Goal: Transaction & Acquisition: Purchase product/service

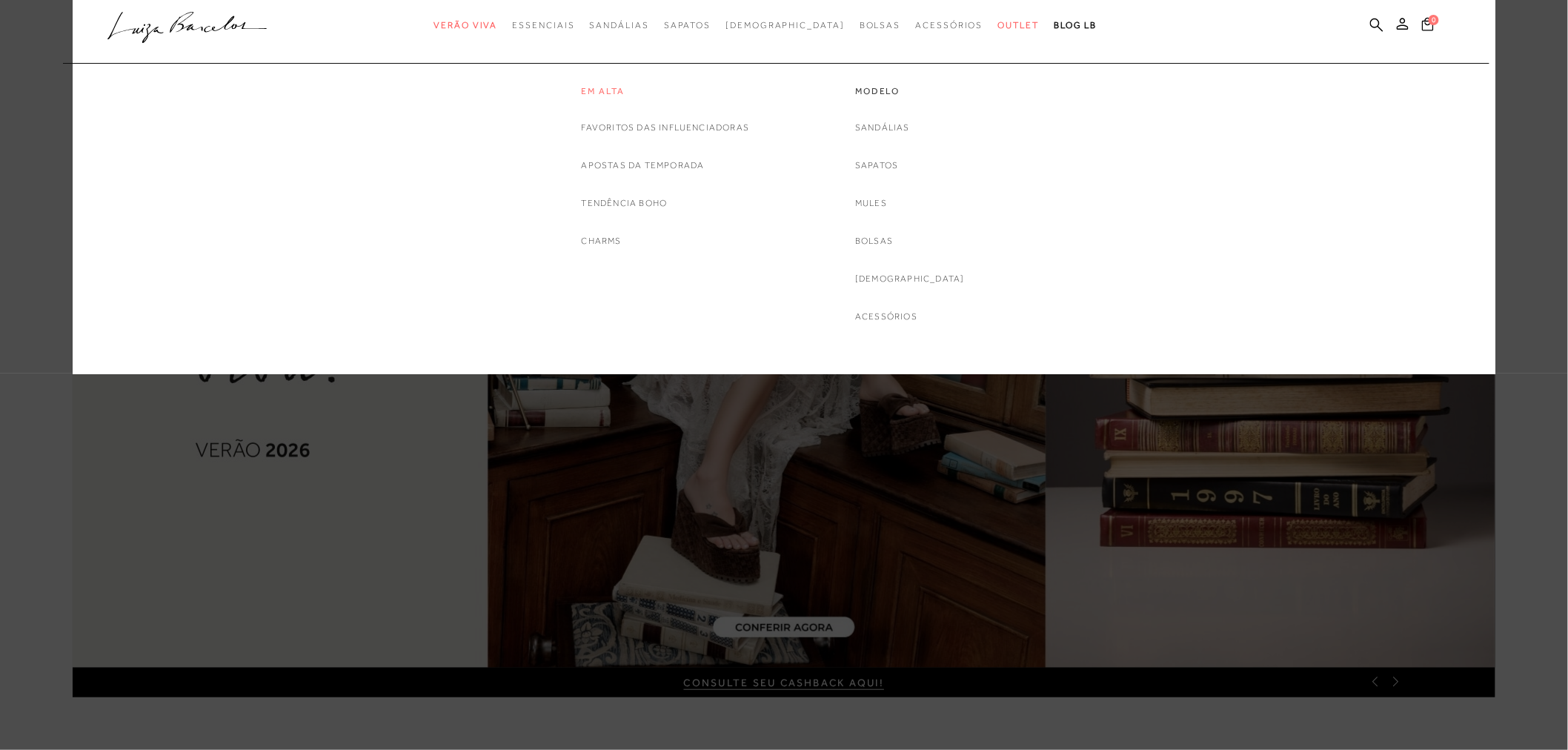
click at [618, 88] on link "Em alta" at bounding box center [665, 92] width 168 height 13
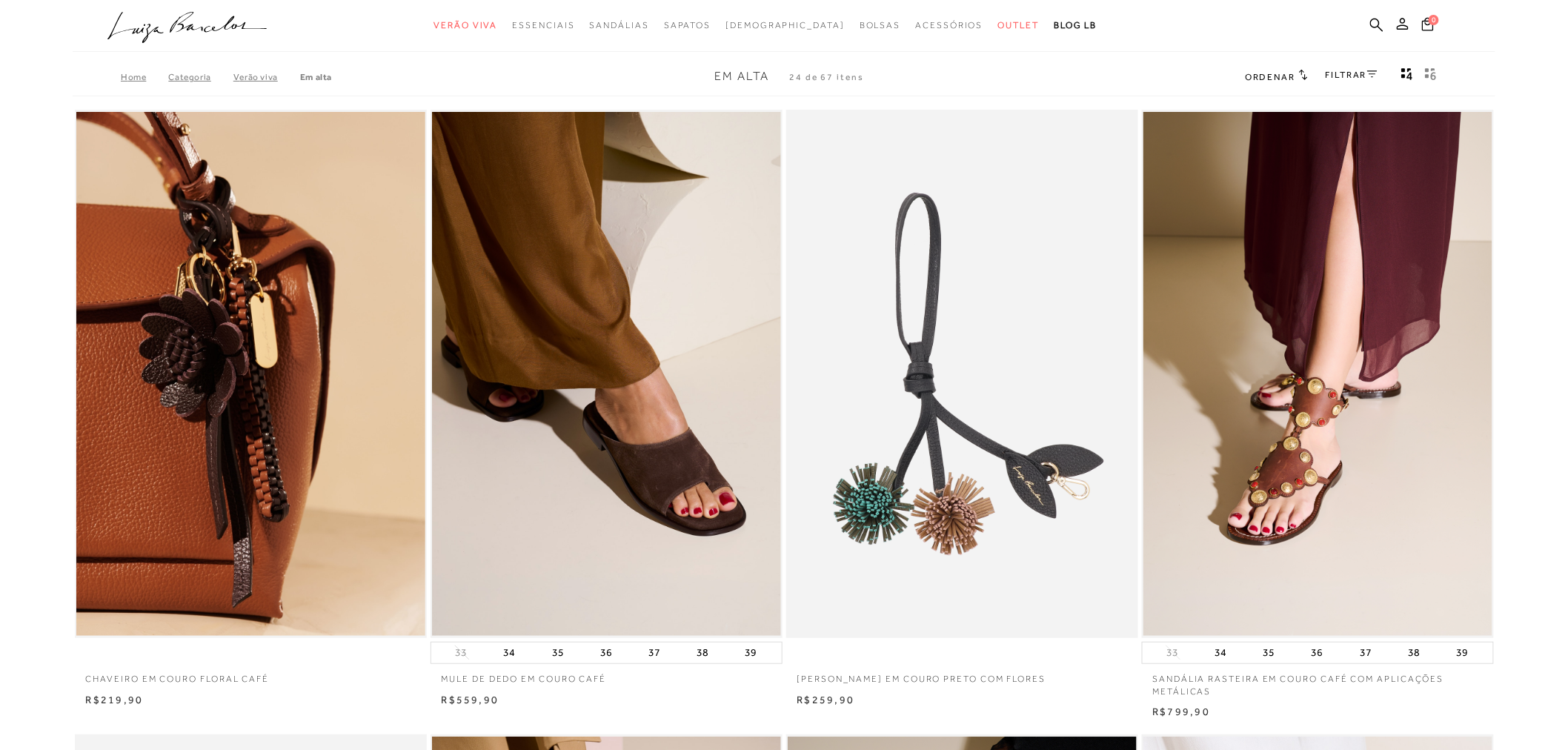
click at [1357, 70] on link "FILTRAR" at bounding box center [1351, 75] width 52 height 10
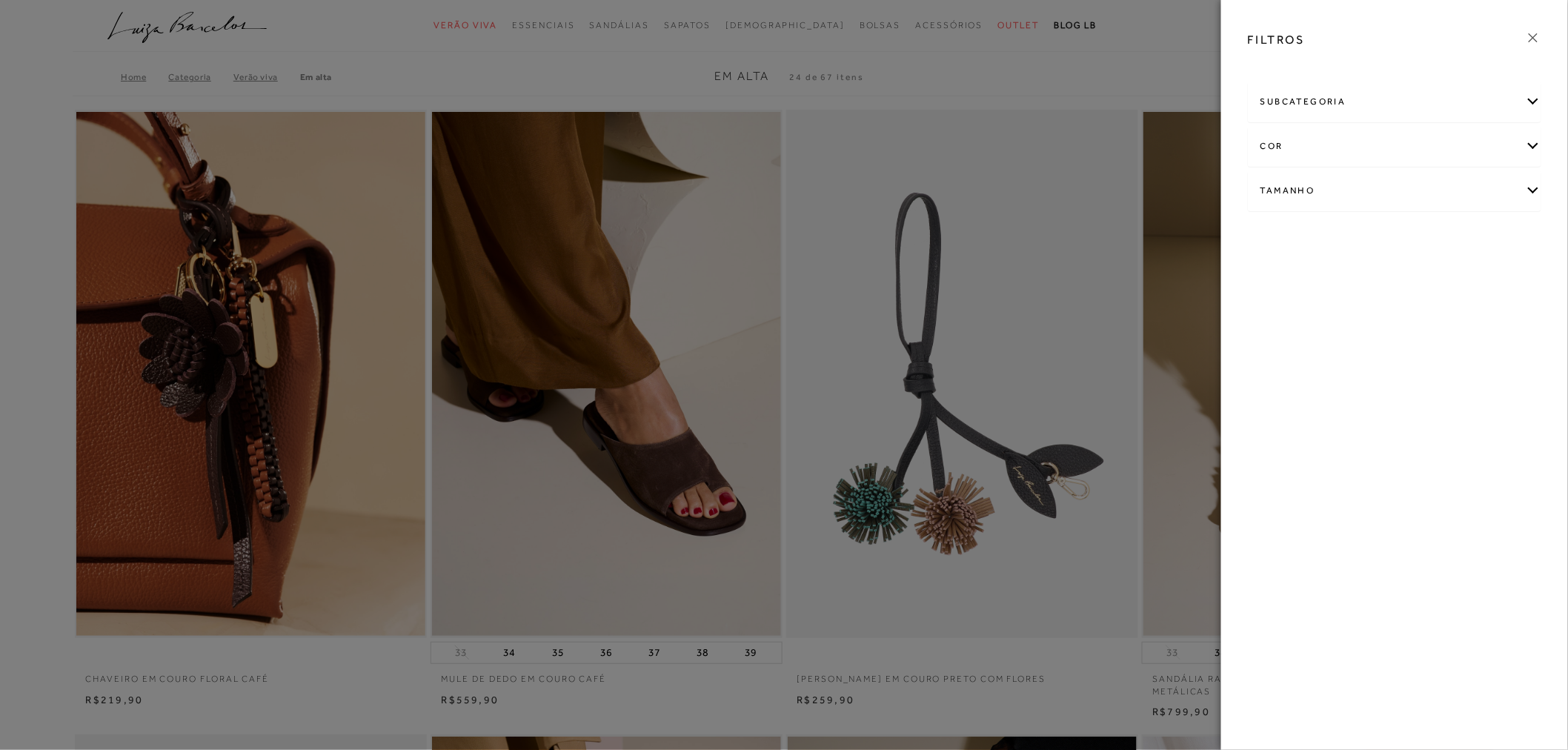
click at [1324, 195] on div "Tamanho" at bounding box center [1395, 190] width 292 height 39
click at [1357, 277] on span "41" at bounding box center [1355, 277] width 22 height 11
click at [1355, 277] on input "41" at bounding box center [1347, 280] width 15 height 15
checkbox input "true"
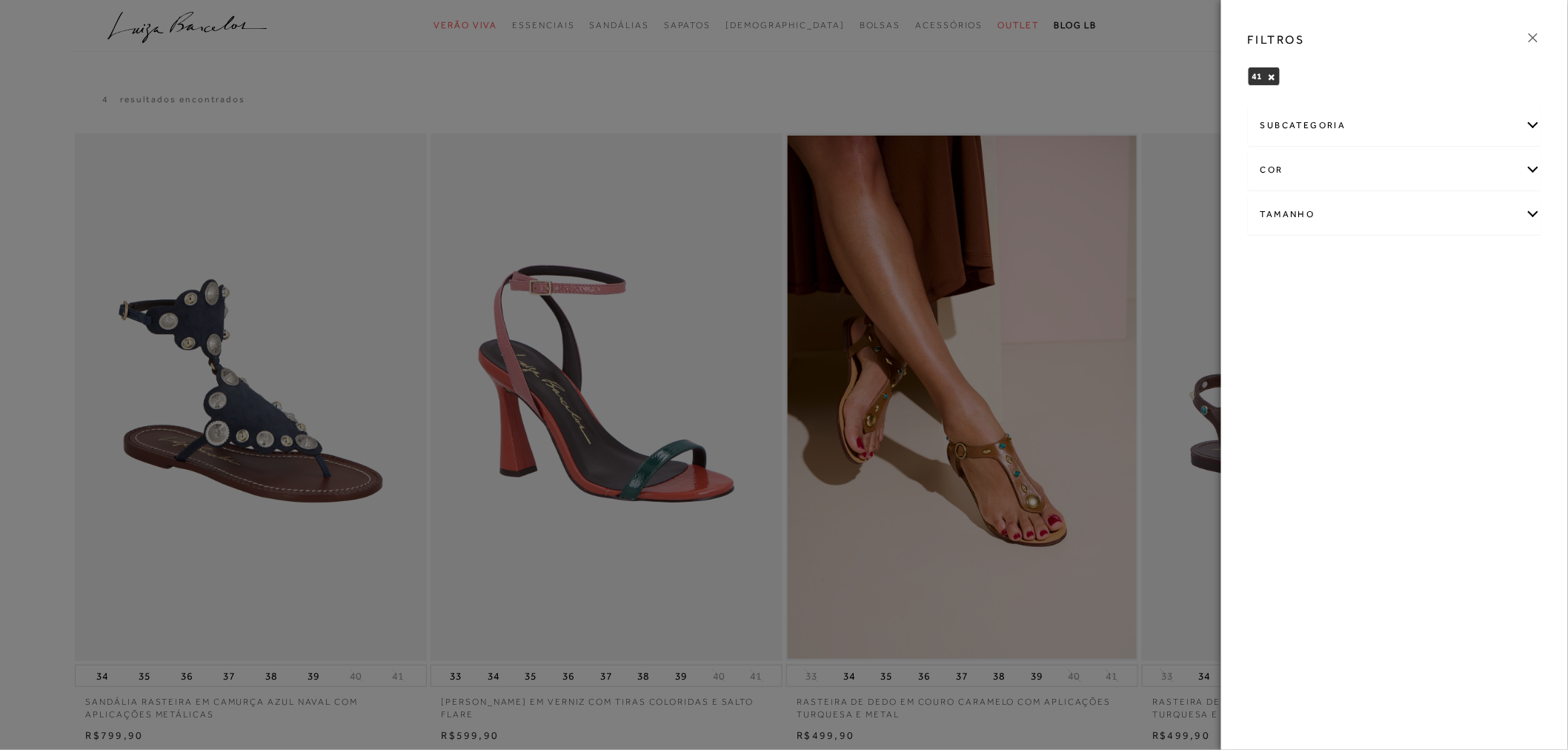
click at [1532, 30] on icon at bounding box center [1533, 38] width 16 height 16
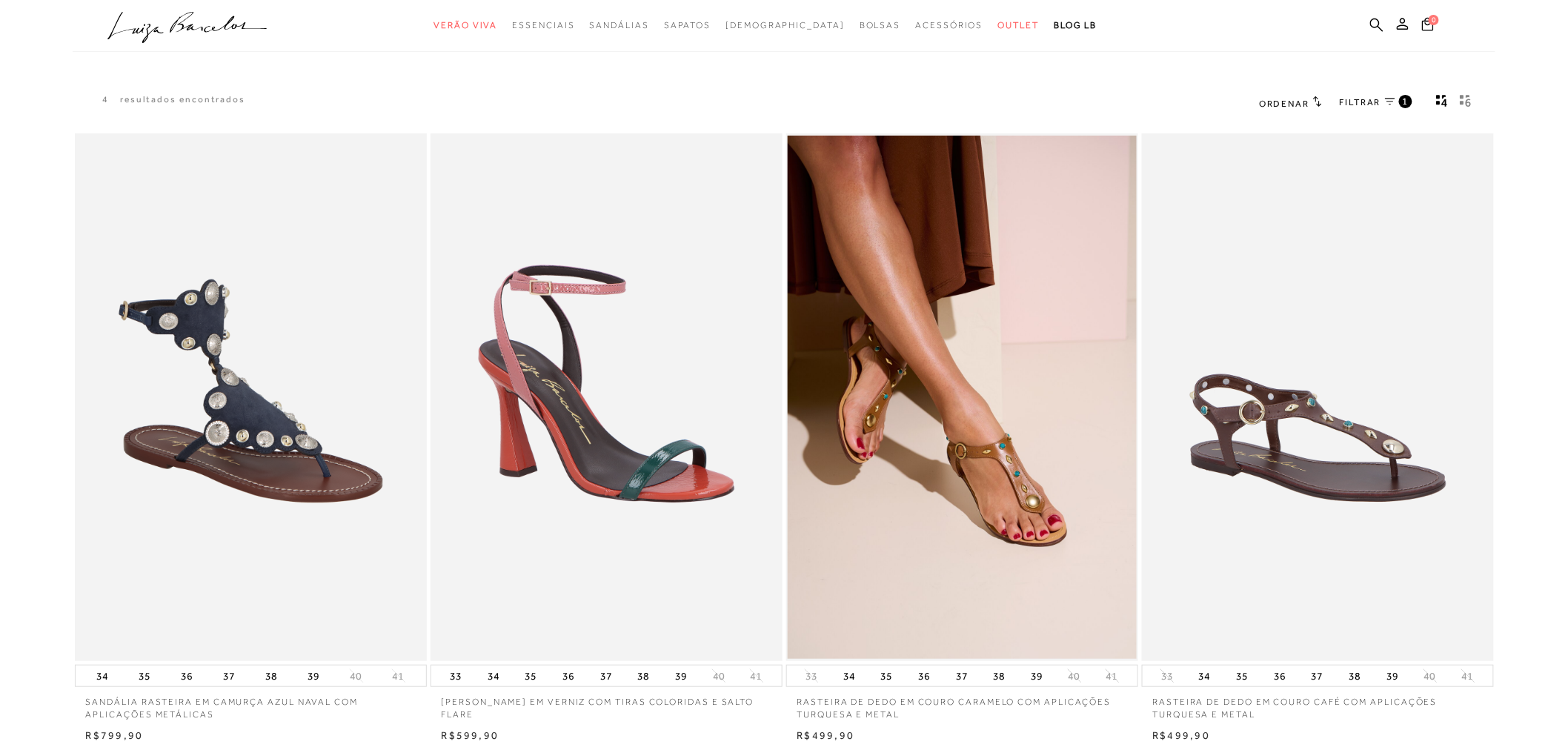
click at [1396, 100] on link "FILTRAR 1" at bounding box center [1375, 102] width 73 height 16
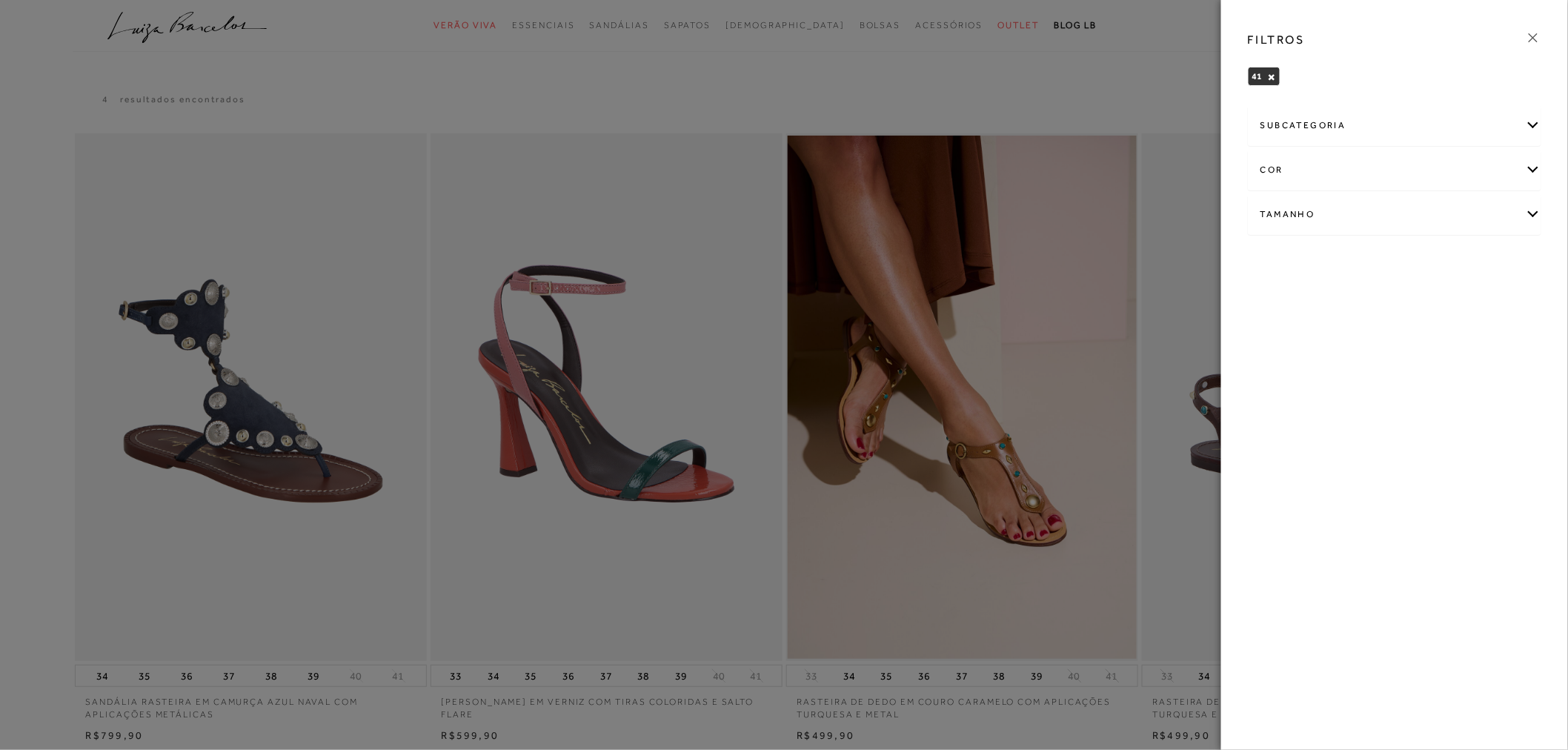
click at [1529, 214] on div "Tamanho" at bounding box center [1395, 214] width 292 height 39
click at [1321, 299] on span "40" at bounding box center [1313, 300] width 22 height 11
click at [1313, 299] on input "40" at bounding box center [1306, 303] width 15 height 15
checkbox input "true"
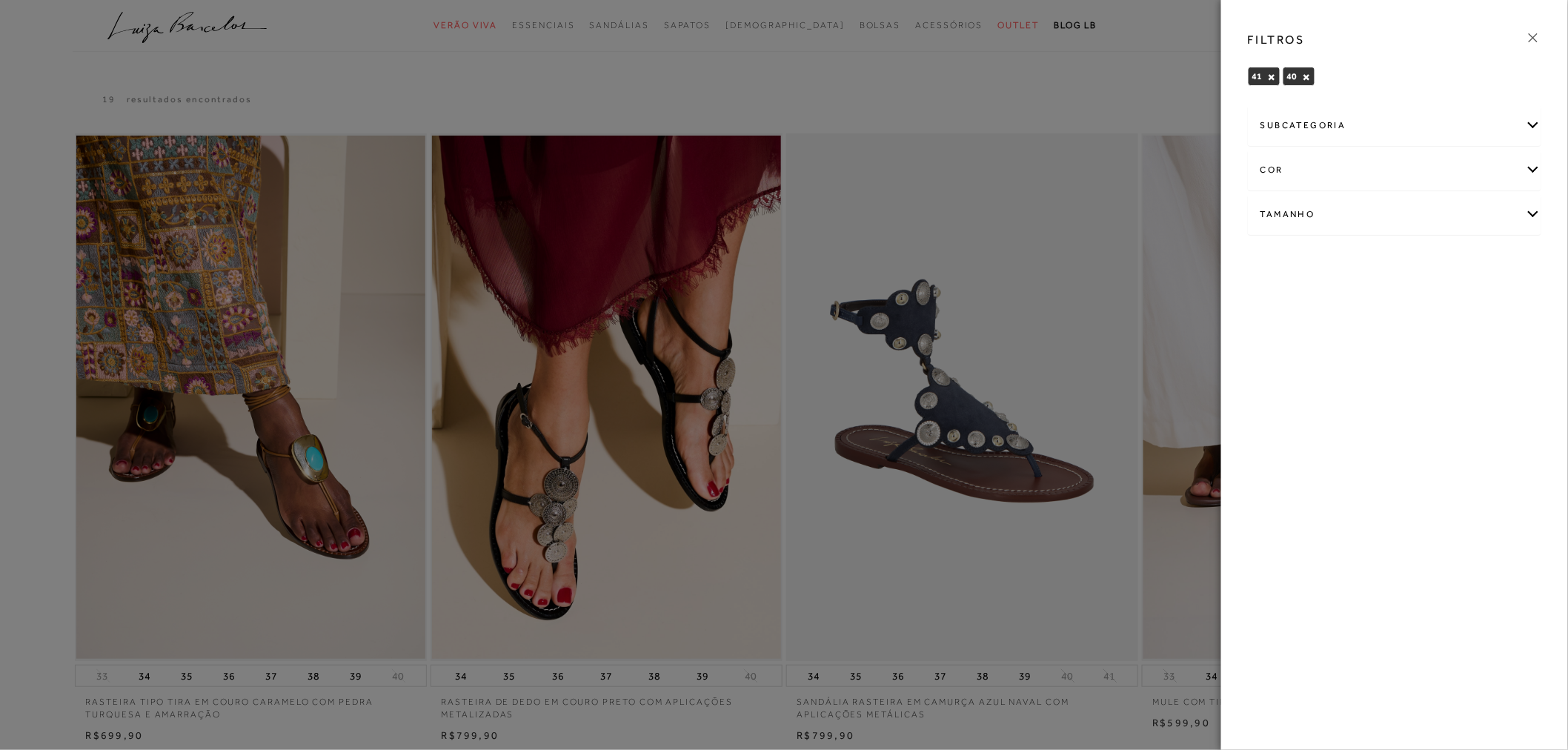
click at [1532, 31] on icon at bounding box center [1533, 38] width 16 height 16
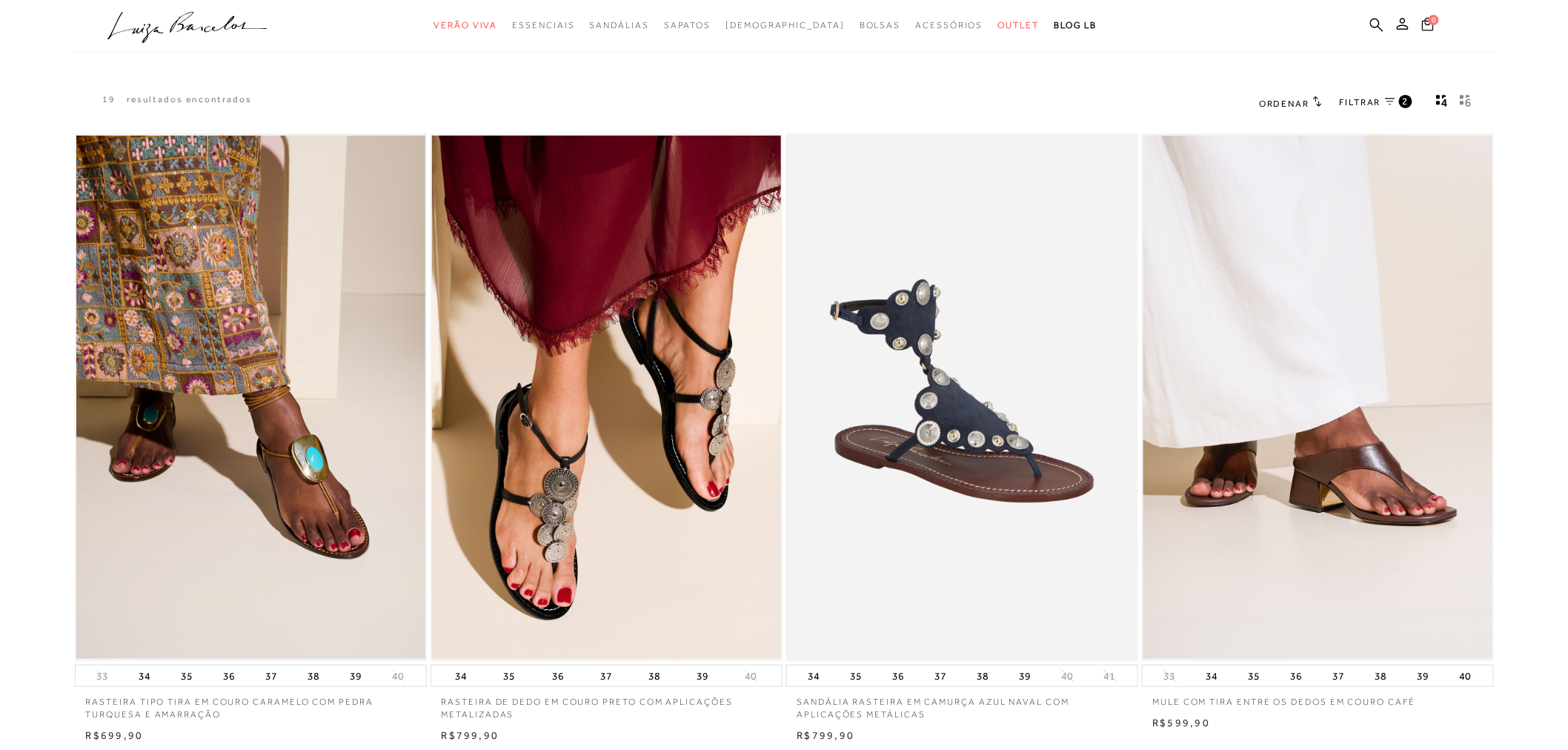
click at [1400, 97] on div "2" at bounding box center [1405, 100] width 13 height 13
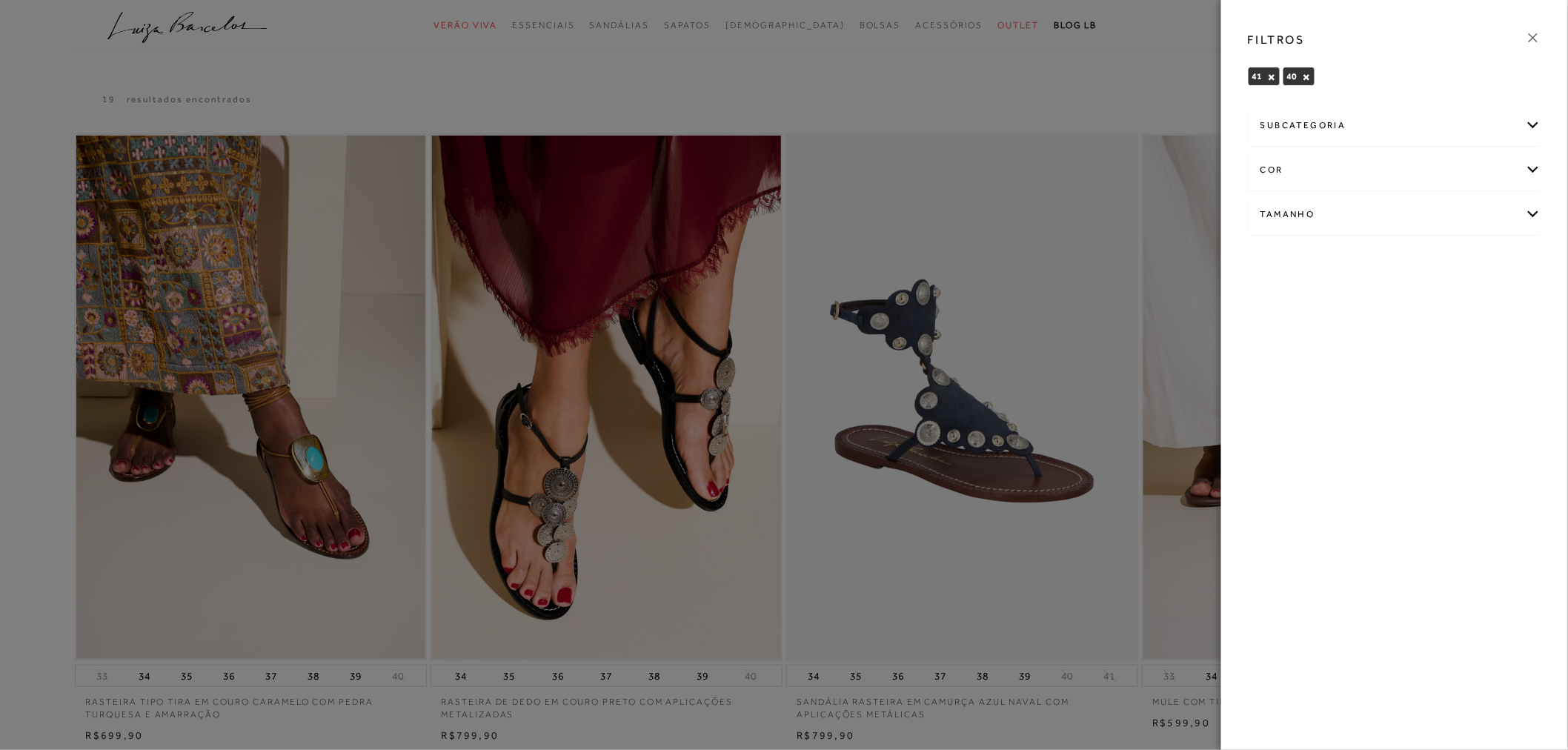
click at [1534, 118] on div "subcategoria" at bounding box center [1395, 125] width 292 height 39
click at [1529, 35] on icon at bounding box center [1533, 38] width 16 height 16
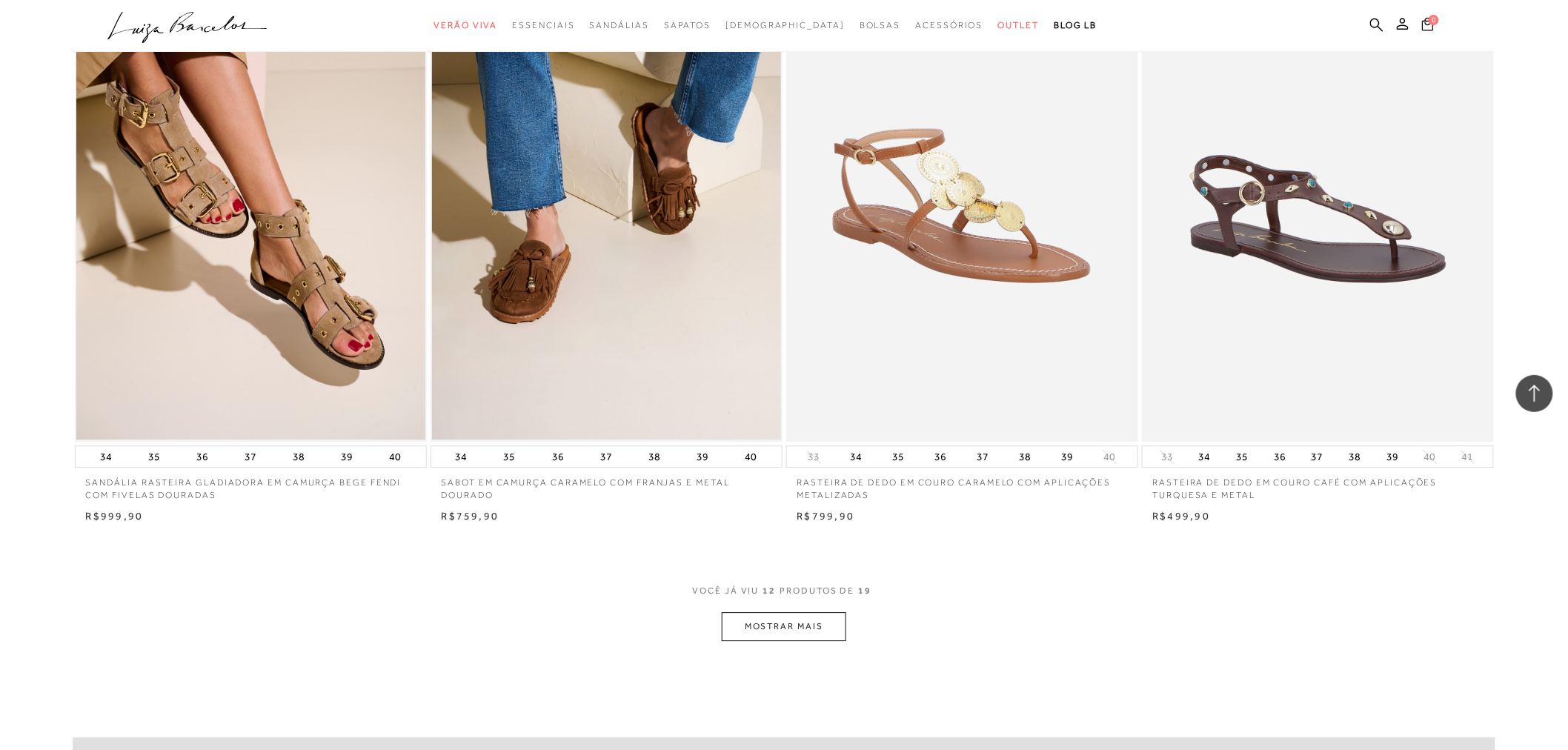
scroll to position [1565, 0]
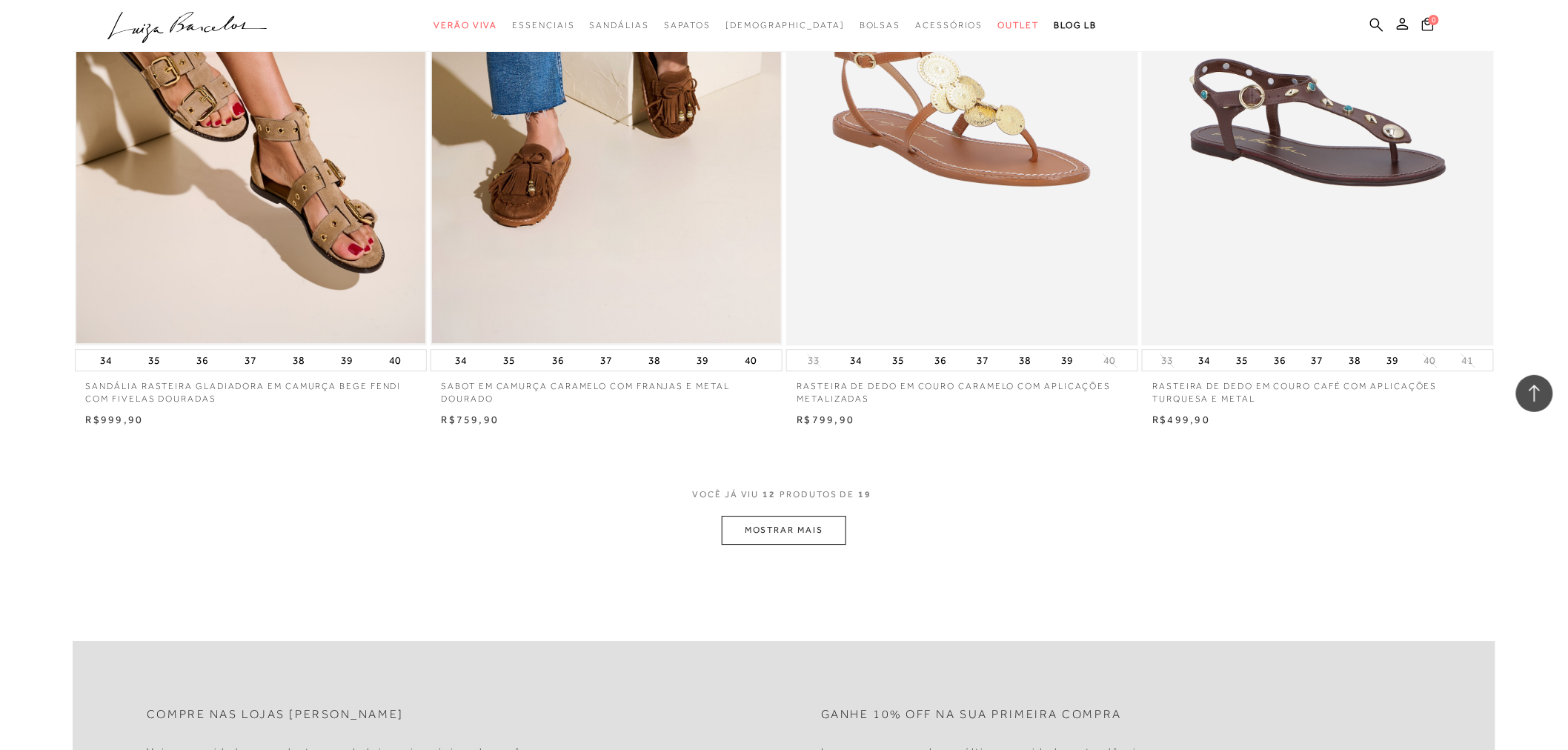
click at [777, 532] on button "MOSTRAR MAIS" at bounding box center [784, 530] width 124 height 29
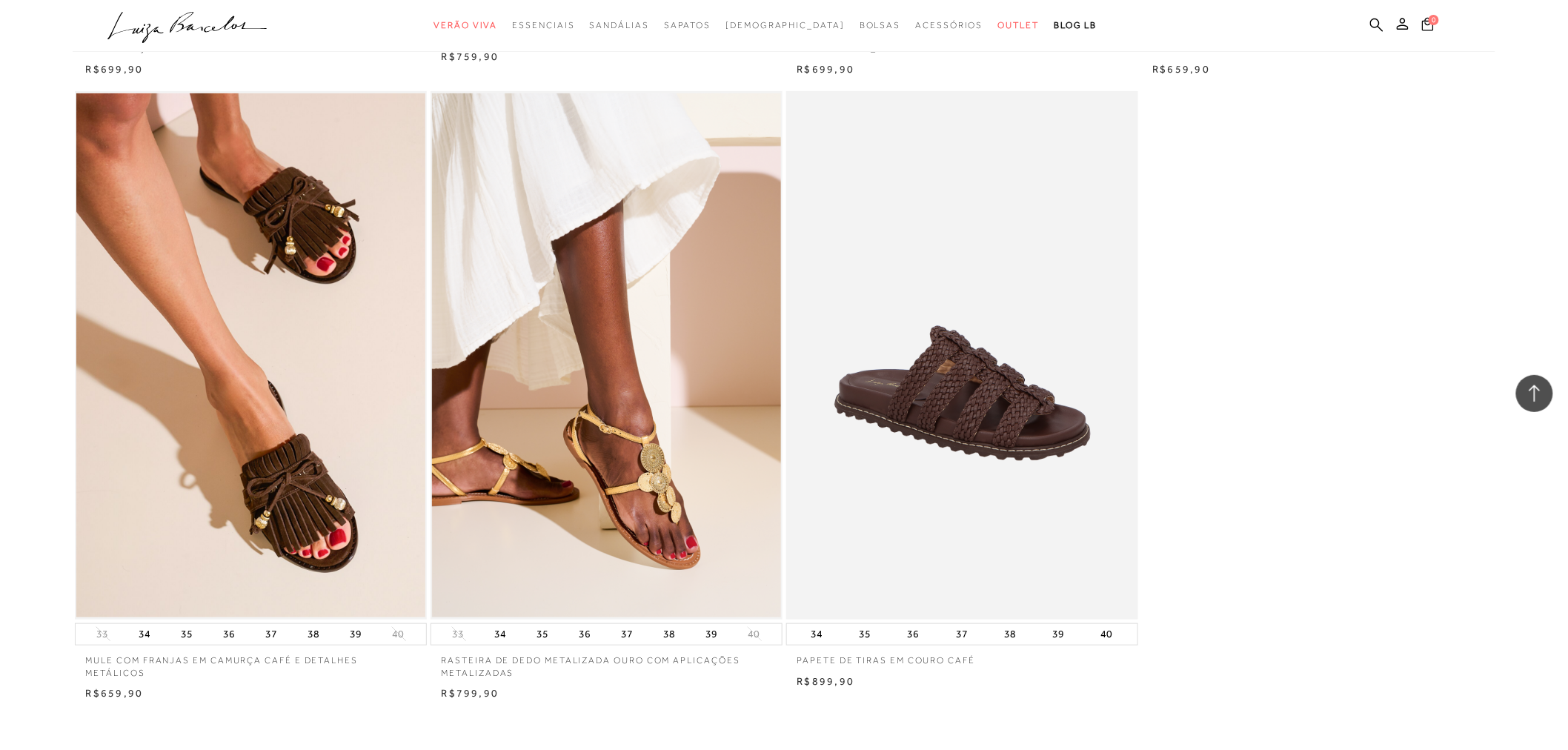
scroll to position [2553, 0]
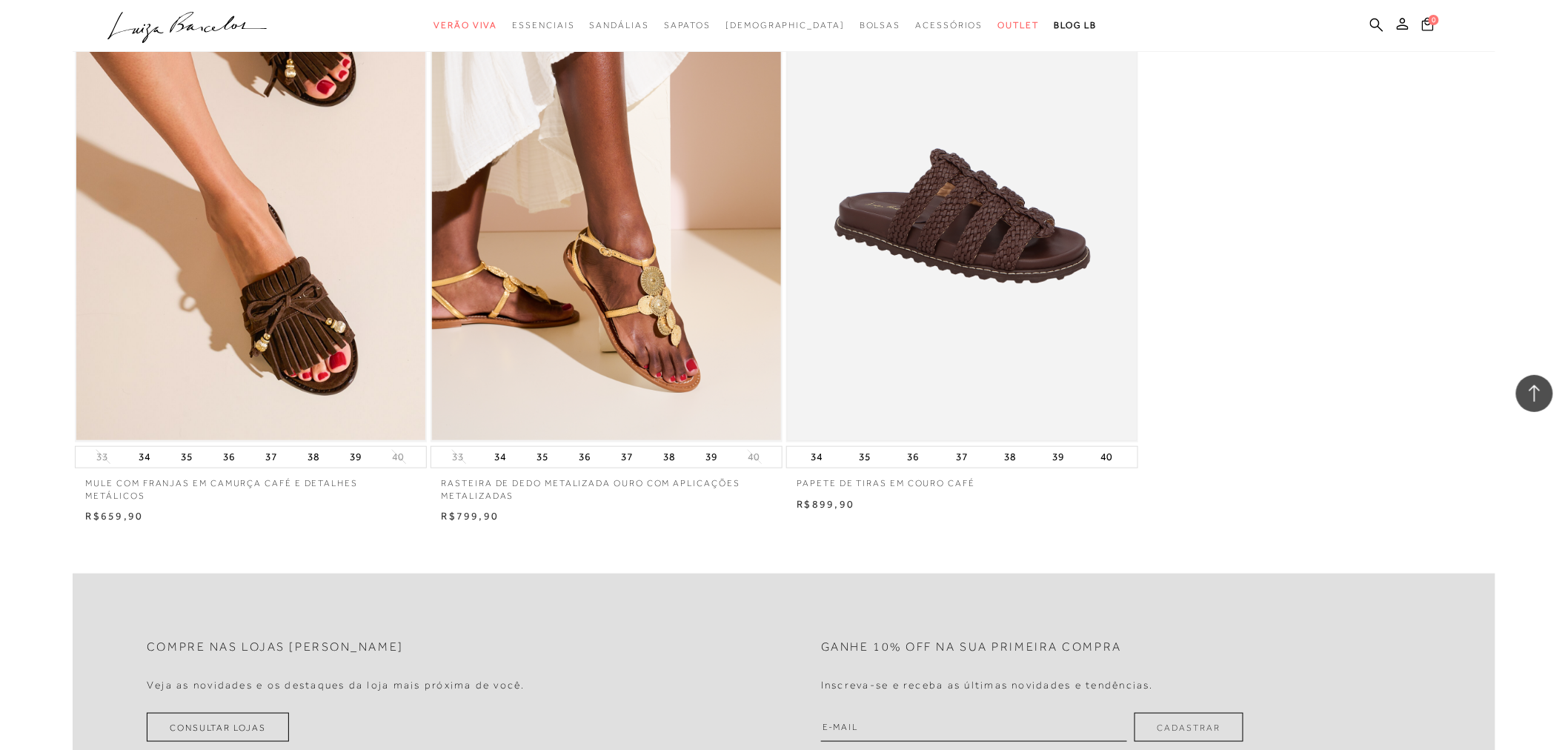
click at [1005, 221] on img at bounding box center [961, 178] width 349 height 524
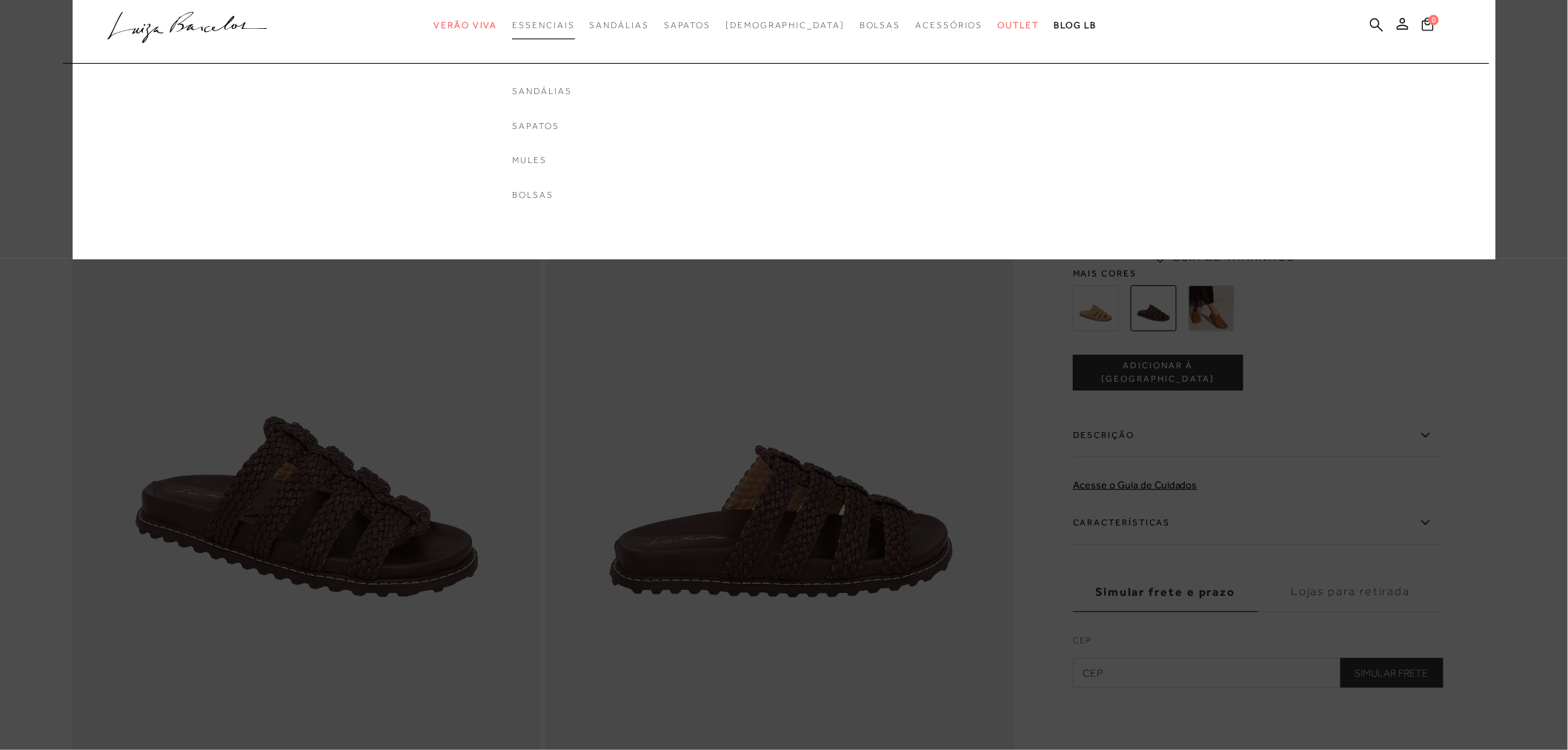
click at [567, 20] on span "Essenciais" at bounding box center [543, 25] width 63 height 10
